Goal: Find specific page/section

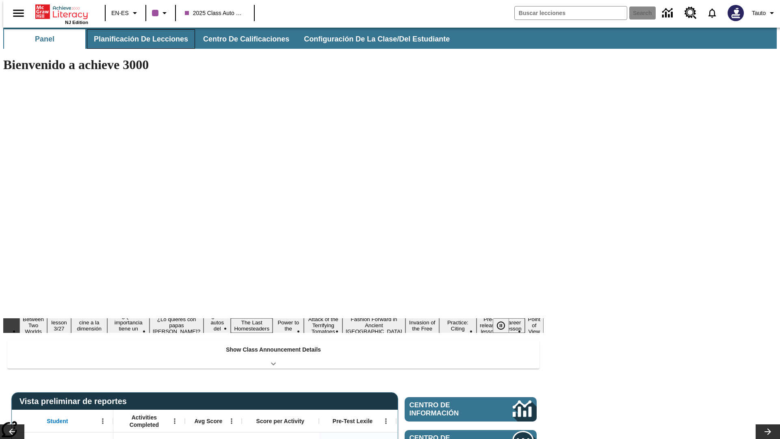
click at [136, 39] on button "Planificación de lecciones" at bounding box center [141, 39] width 108 height 20
